Goal: Obtain resource: Obtain resource

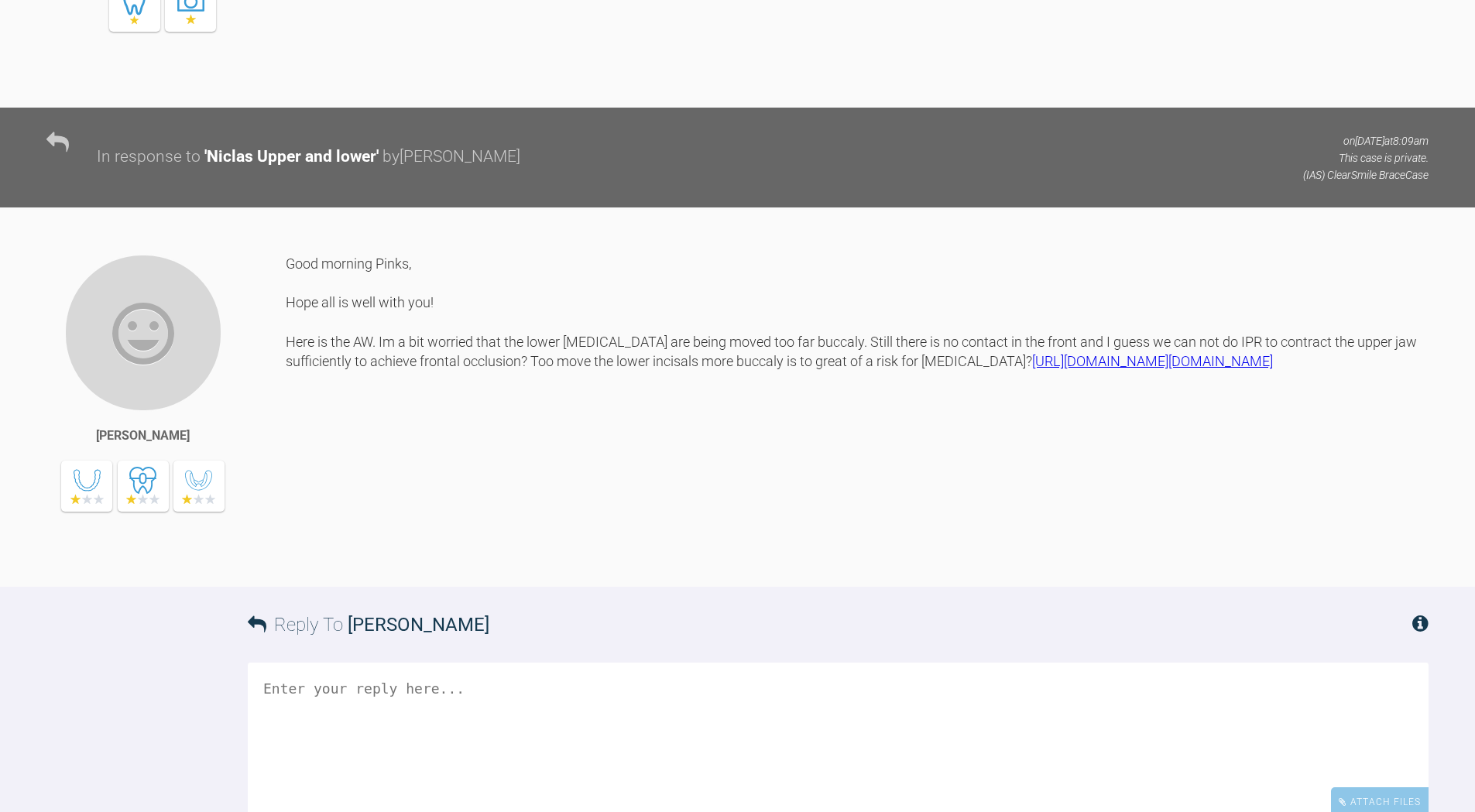
scroll to position [1329, 0]
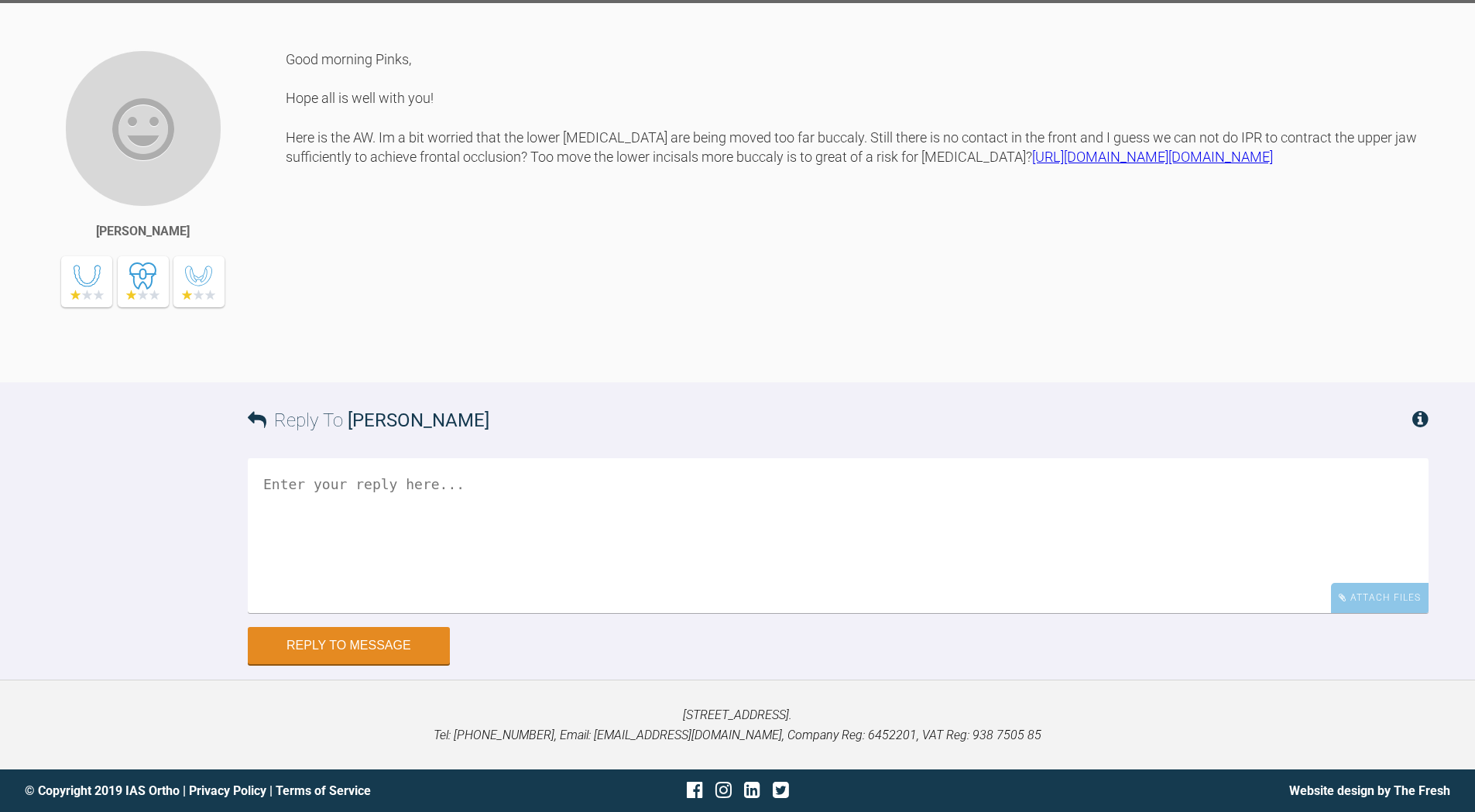
scroll to position [1406, 0]
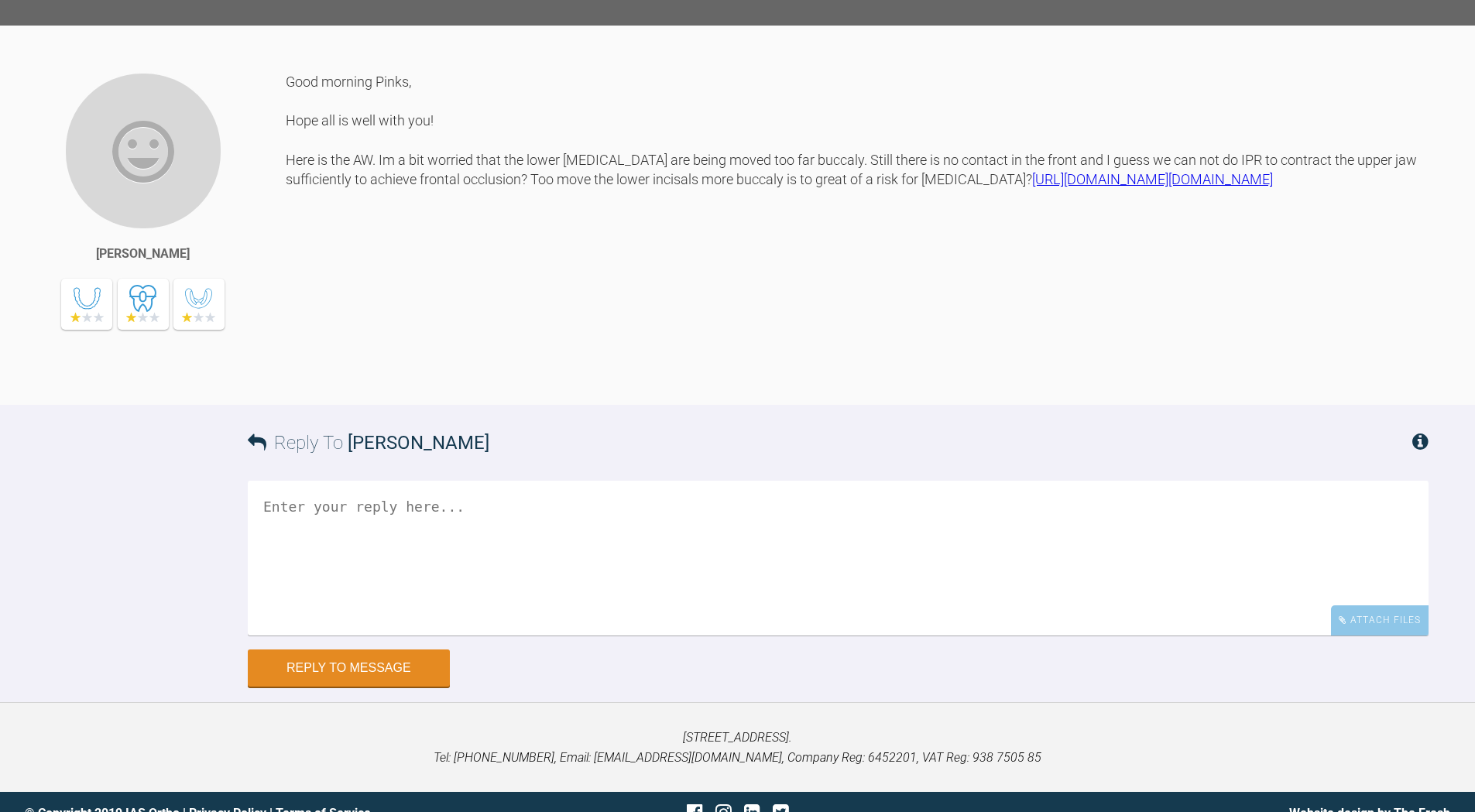
drag, startPoint x: 281, startPoint y: 432, endPoint x: 549, endPoint y: 480, distance: 272.3
click at [549, 405] on div "Gustaf Blomgren Good morning Pinks, Hope all is well with you! Here is the AW. …" at bounding box center [737, 238] width 1475 height 333
drag, startPoint x: 549, startPoint y: 480, endPoint x: 577, endPoint y: 481, distance: 28.0
click at [577, 382] on div "Good morning Pinks, Hope all is well with you! Here is the AW. Im a bit worried…" at bounding box center [857, 226] width 1143 height 310
click at [1416, 382] on div "Good morning Pinks, Hope all is well with you! Here is the AW. Im a bit worried…" at bounding box center [857, 226] width 1143 height 310
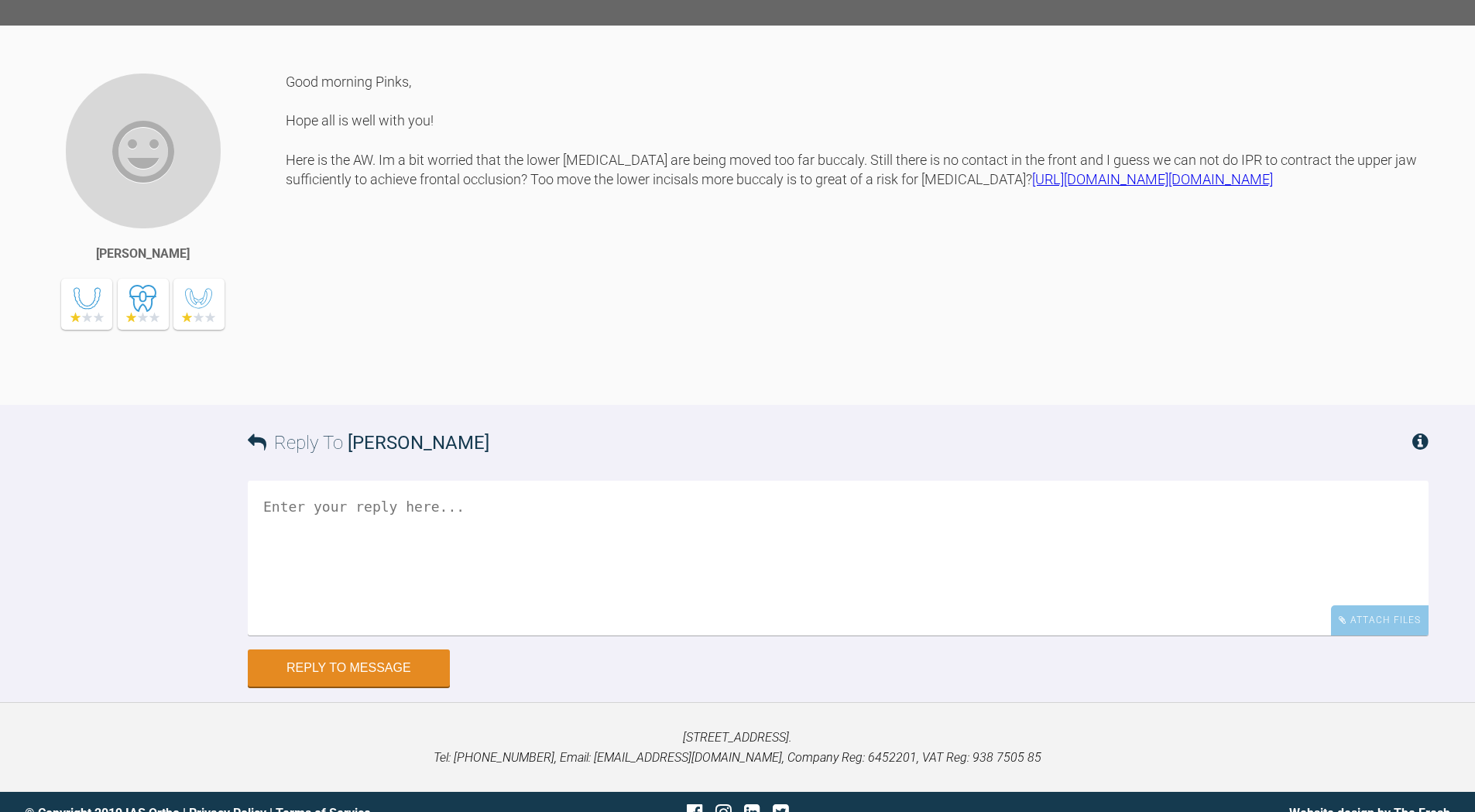
drag, startPoint x: 1402, startPoint y: 429, endPoint x: 287, endPoint y: 437, distance: 1115.0
click at [287, 382] on div "Good morning Pinks, Hope all is well with you! Here is the AW. Im a bit worried…" at bounding box center [857, 226] width 1143 height 310
drag, startPoint x: 287, startPoint y: 437, endPoint x: 300, endPoint y: 432, distance: 13.9
copy link "[URL][DOMAIN_NAME][DOMAIN_NAME]"
